Goal: Navigation & Orientation: Find specific page/section

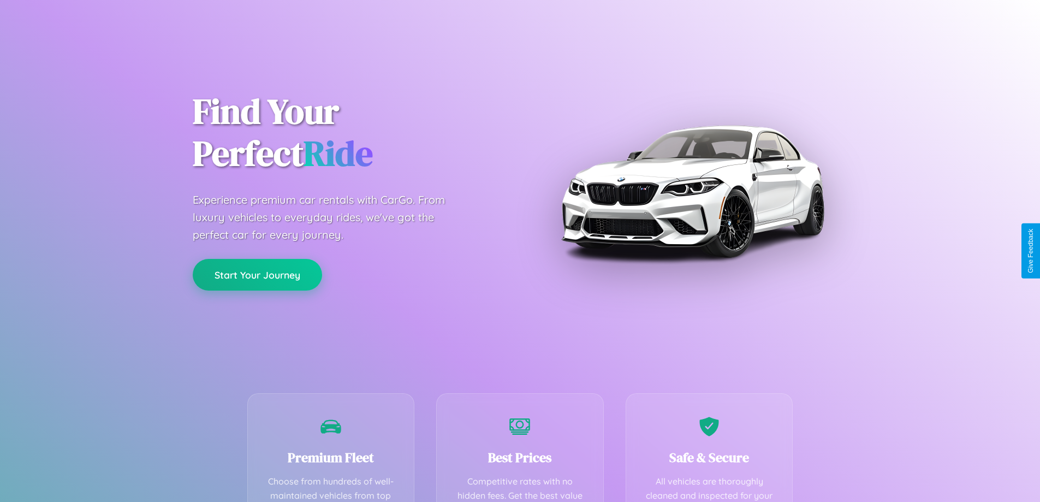
click at [257, 275] on button "Start Your Journey" at bounding box center [257, 275] width 129 height 32
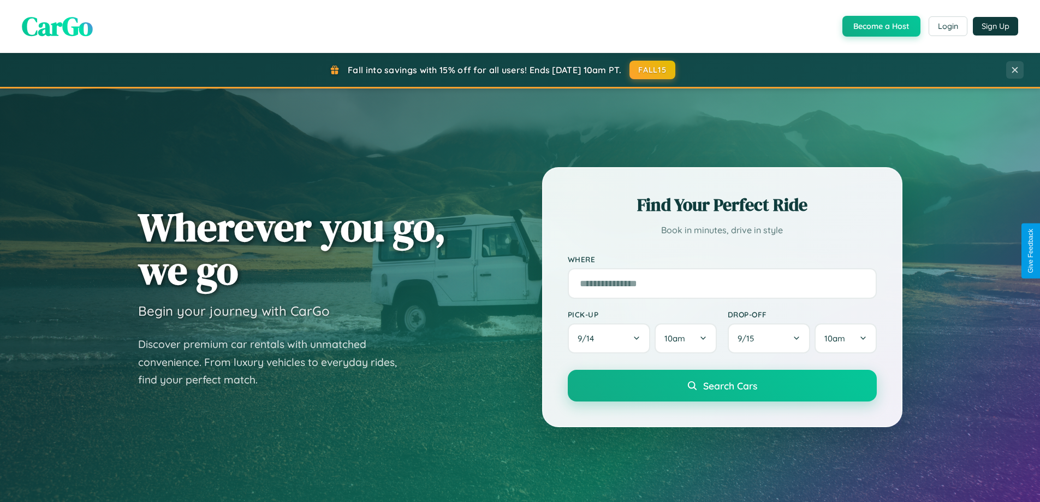
scroll to position [752, 0]
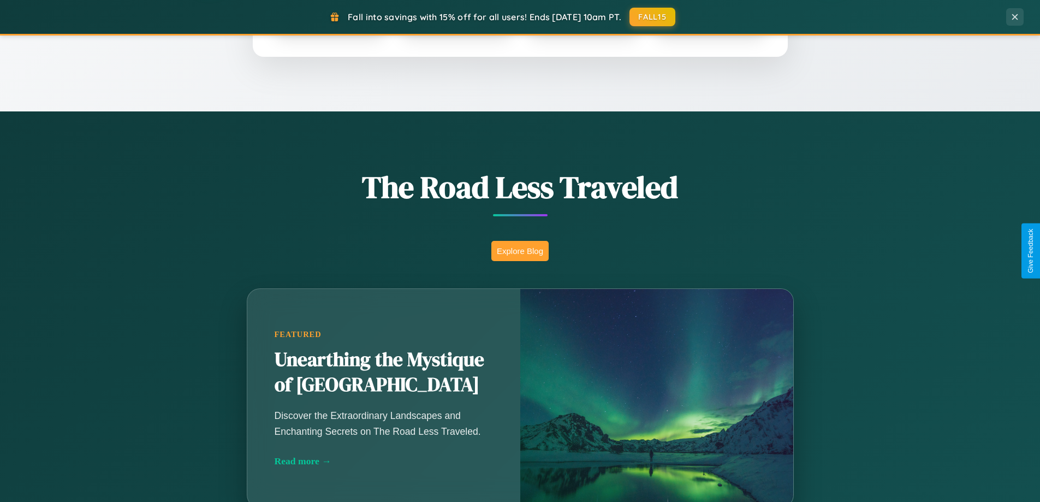
click at [520, 251] on button "Explore Blog" at bounding box center [520, 251] width 57 height 20
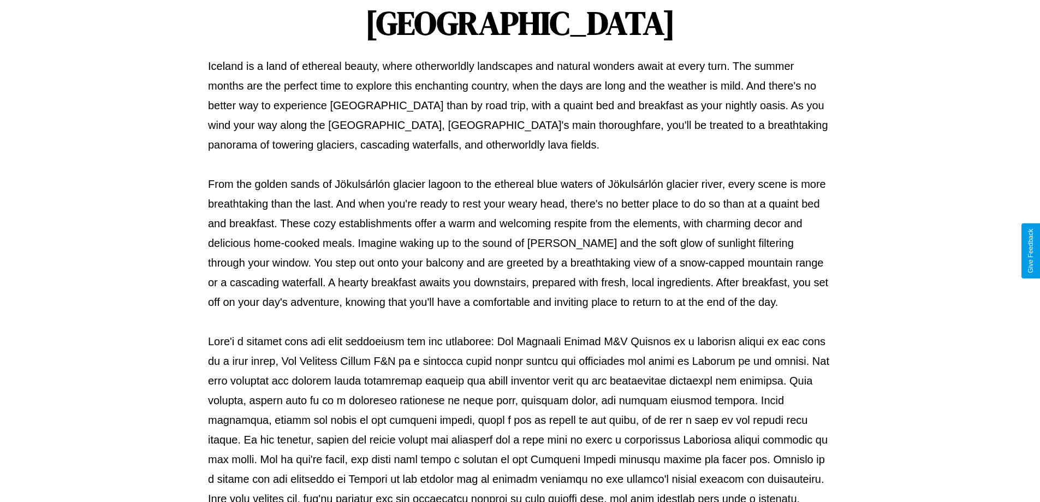
scroll to position [353, 0]
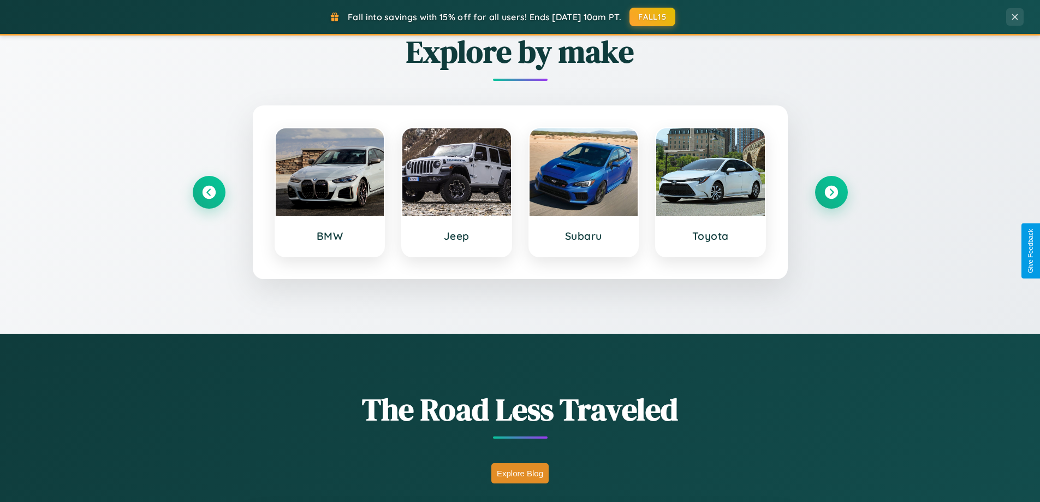
scroll to position [32, 0]
